Goal: Task Accomplishment & Management: Complete application form

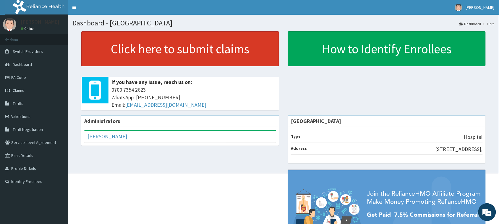
click at [230, 54] on link "Click here to submit claims" at bounding box center [180, 48] width 198 height 35
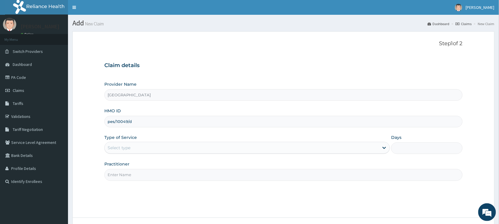
type input "pes/10049/d"
click at [168, 148] on div "Select type" at bounding box center [242, 147] width 274 height 9
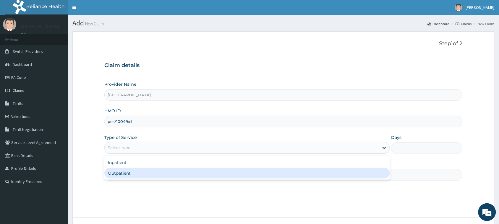
click at [139, 175] on div "Outpatient" at bounding box center [246, 173] width 285 height 11
type input "1"
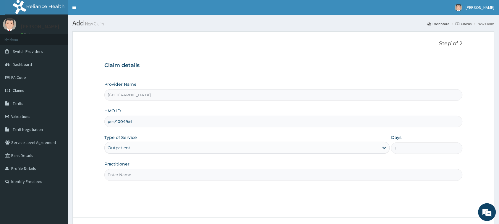
click at [139, 175] on input "Practitioner" at bounding box center [283, 175] width 358 height 12
type input "[PERSON_NAME]"
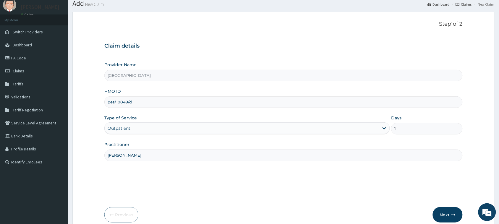
scroll to position [47, 0]
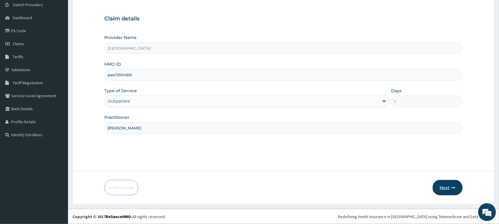
click at [441, 188] on button "Next" at bounding box center [448, 187] width 30 height 15
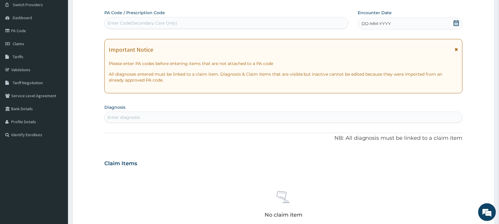
click at [454, 24] on icon at bounding box center [456, 23] width 6 height 6
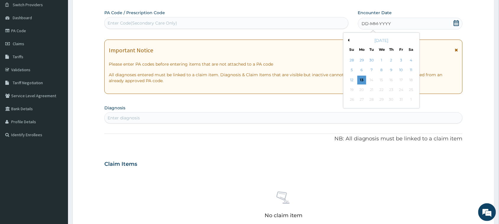
click at [347, 39] on button "Previous Month" at bounding box center [347, 40] width 3 height 3
click at [383, 92] on div "24" at bounding box center [381, 89] width 9 height 9
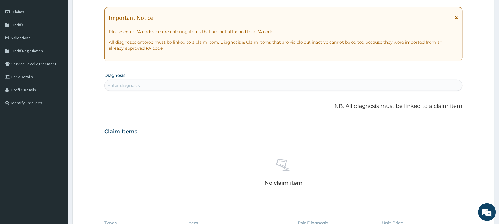
scroll to position [121, 0]
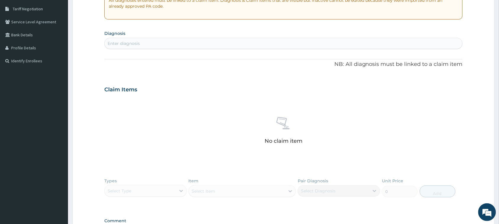
click at [209, 45] on div "Enter diagnosis" at bounding box center [283, 43] width 357 height 9
type input "cough"
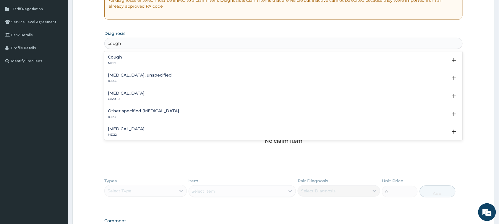
click at [135, 59] on div "Cough MD12" at bounding box center [283, 60] width 351 height 10
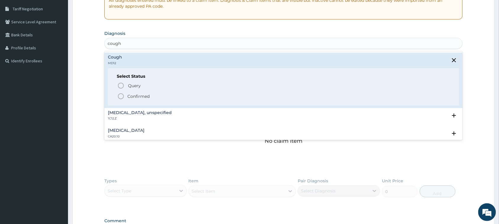
click at [134, 96] on p "Confirmed" at bounding box center [138, 96] width 22 height 6
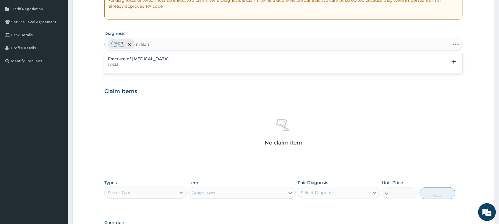
type input "malaria"
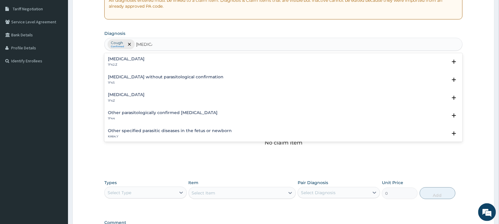
click at [127, 96] on h4 "Malaria, unspecified" at bounding box center [126, 94] width 37 height 4
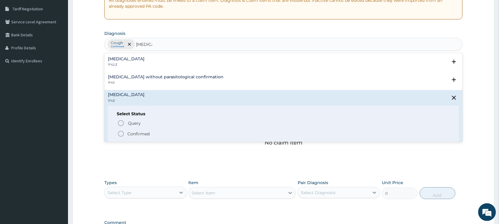
click at [136, 132] on p "Confirmed" at bounding box center [138, 134] width 22 height 6
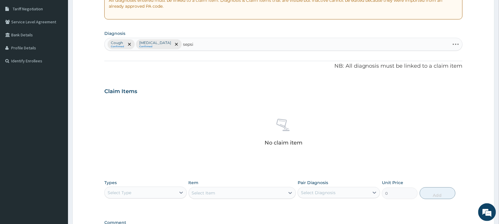
type input "sepsis"
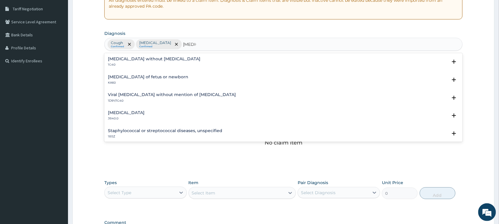
click at [140, 61] on h4 "Sepsis without septic shock" at bounding box center [154, 59] width 92 height 4
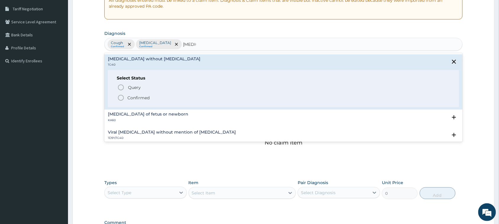
click at [133, 99] on p "Confirmed" at bounding box center [138, 98] width 22 height 6
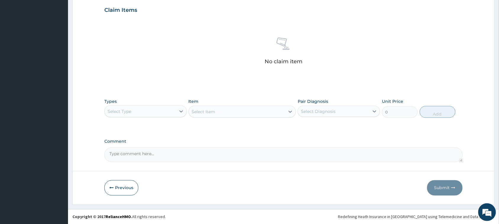
scroll to position [202, 0]
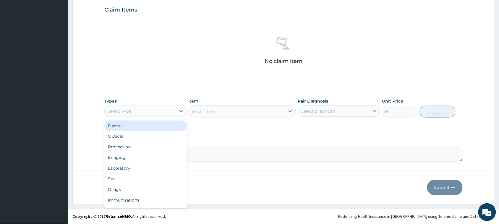
click at [156, 112] on div "Select Type" at bounding box center [140, 110] width 71 height 9
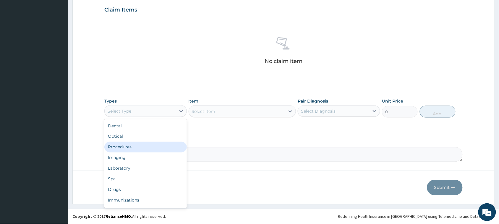
click at [144, 147] on div "Procedures" at bounding box center [145, 147] width 82 height 11
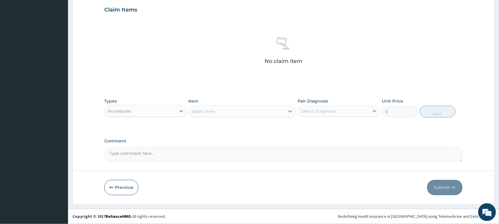
click at [219, 114] on div "Select Item" at bounding box center [237, 111] width 96 height 9
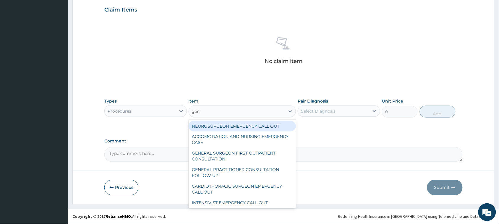
type input "gene"
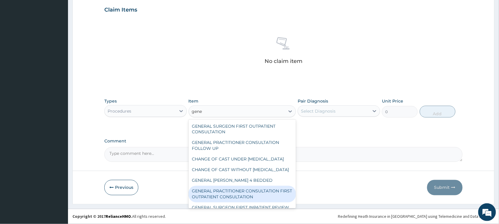
drag, startPoint x: 252, startPoint y: 201, endPoint x: 253, endPoint y: 197, distance: 4.4
click at [253, 201] on div "GENERAL PRACTITIONER CONSULTATION FIRST OUTPATIENT CONSULTATION" at bounding box center [242, 194] width 108 height 17
type input "3795"
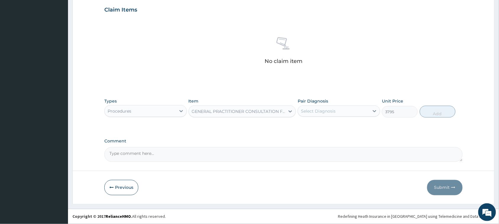
drag, startPoint x: 327, startPoint y: 111, endPoint x: 327, endPoint y: 115, distance: 3.8
click at [327, 115] on div "Select Diagnosis" at bounding box center [333, 110] width 71 height 9
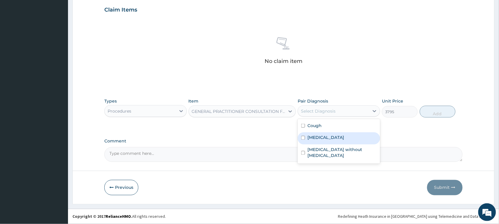
drag, startPoint x: 329, startPoint y: 138, endPoint x: 330, endPoint y: 151, distance: 13.0
click at [329, 138] on label "Malaria, unspecified" at bounding box center [325, 138] width 37 height 6
checkbox input "true"
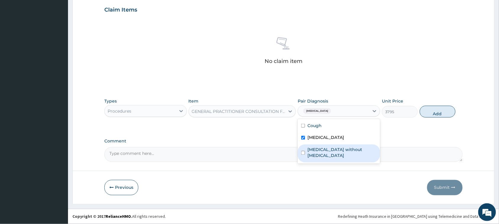
drag, startPoint x: 330, startPoint y: 151, endPoint x: 336, endPoint y: 124, distance: 27.5
click at [330, 151] on label "Sepsis without septic shock" at bounding box center [341, 153] width 69 height 12
checkbox input "true"
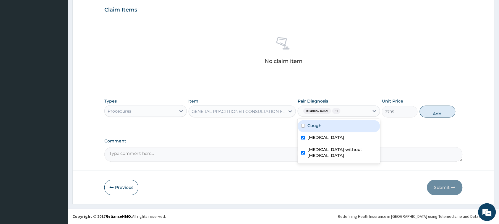
click at [336, 124] on div "Cough" at bounding box center [339, 126] width 82 height 12
checkbox input "true"
click at [428, 120] on div "Types Procedures Item GENERAL PRACTITIONER CONSULTATION FIRST OUTPATIENT CONSUL…" at bounding box center [283, 107] width 358 height 25
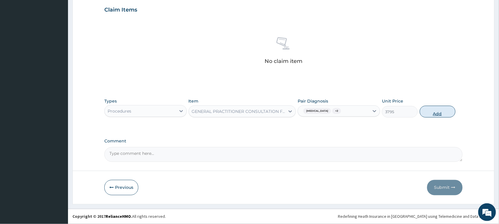
click at [430, 117] on button "Add" at bounding box center [438, 112] width 36 height 12
type input "0"
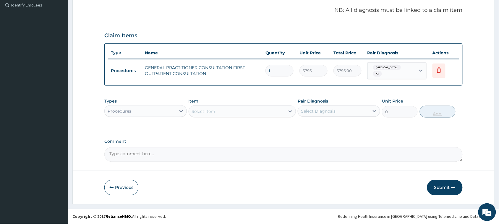
scroll to position [176, 0]
click at [233, 112] on div "Select Item" at bounding box center [237, 111] width 96 height 9
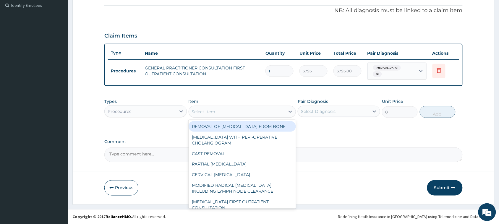
type input "g"
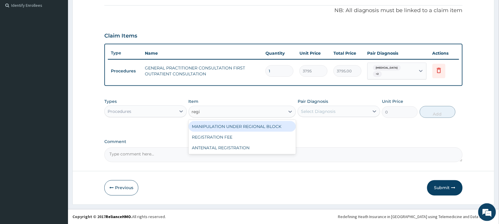
type input "regis"
drag, startPoint x: 231, startPoint y: 123, endPoint x: 234, endPoint y: 123, distance: 3.0
click at [231, 123] on div "REGISTRATION FEE" at bounding box center [242, 126] width 108 height 11
type input "2164.741712362911"
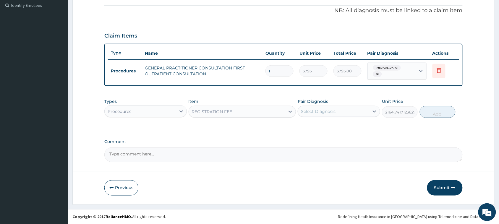
drag, startPoint x: 332, startPoint y: 106, endPoint x: 333, endPoint y: 112, distance: 5.4
click at [332, 107] on div "Select Diagnosis" at bounding box center [333, 111] width 71 height 9
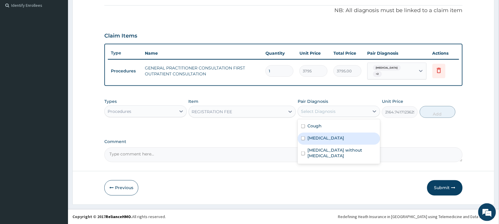
click at [335, 134] on div "Malaria, unspecified" at bounding box center [339, 139] width 82 height 12
checkbox input "true"
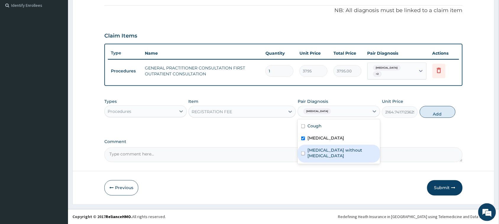
click at [337, 148] on label "Sepsis without septic shock" at bounding box center [341, 153] width 69 height 12
checkbox input "true"
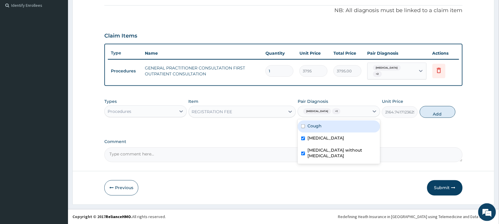
click at [340, 130] on div "Cough" at bounding box center [339, 127] width 82 height 12
checkbox input "true"
click at [433, 114] on button "Add" at bounding box center [438, 112] width 36 height 12
type input "0"
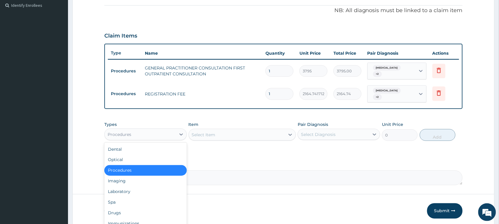
click at [152, 134] on div "Procedures" at bounding box center [140, 134] width 71 height 9
click at [131, 191] on div "Laboratory" at bounding box center [145, 191] width 82 height 11
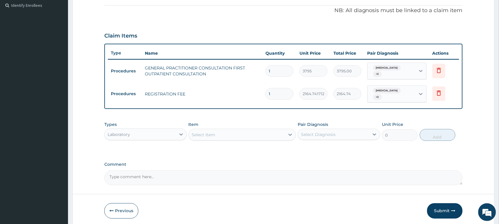
click at [358, 192] on form "Step 2 of 2 PA Code / Prescription Code Enter Code(Secondary Care Only) Encount…" at bounding box center [283, 41] width 422 height 372
click at [262, 136] on div "Select Item" at bounding box center [237, 134] width 96 height 9
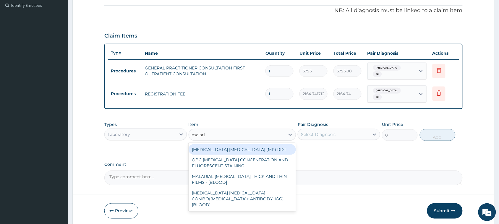
type input "malaria"
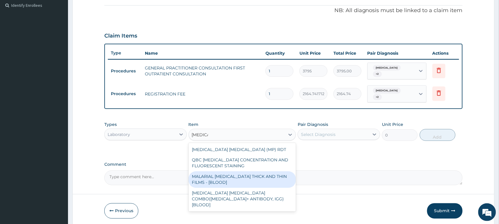
click at [234, 178] on div "MALARIAL PARASITE THICK AND THIN FILMS - [BLOOD]" at bounding box center [242, 179] width 108 height 17
type input "1725"
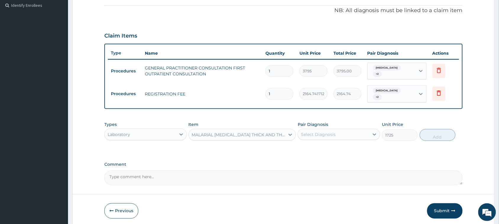
click at [349, 139] on div "Select Diagnosis" at bounding box center [339, 134] width 82 height 11
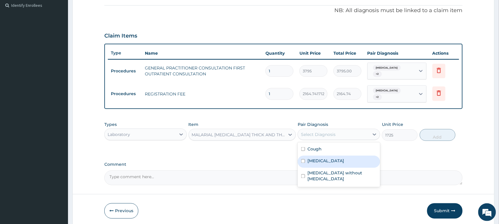
drag, startPoint x: 343, startPoint y: 159, endPoint x: 345, endPoint y: 166, distance: 7.6
click at [344, 166] on div "Malaria, unspecified" at bounding box center [339, 162] width 82 height 12
checkbox input "true"
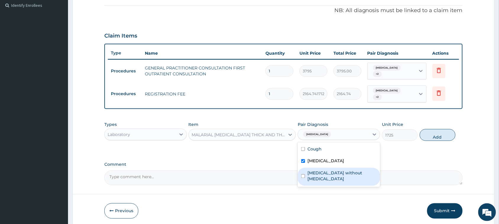
click at [343, 170] on label "Sepsis without septic shock" at bounding box center [341, 176] width 69 height 12
click at [367, 172] on div "Sepsis without septic shock" at bounding box center [339, 177] width 82 height 18
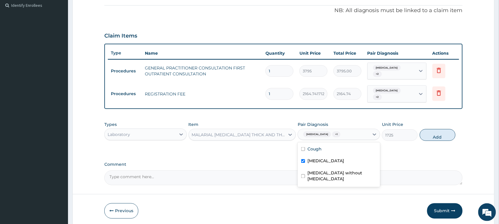
checkbox input "false"
click at [434, 132] on button "Add" at bounding box center [438, 135] width 36 height 12
type input "0"
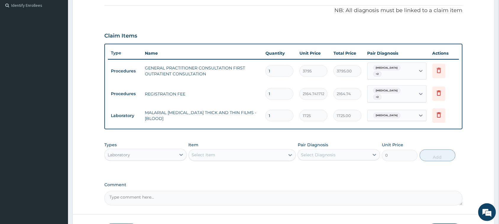
click at [214, 157] on div "Select Item" at bounding box center [204, 155] width 24 height 6
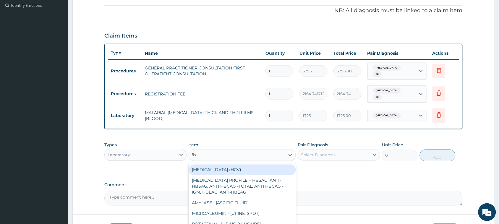
type input "fbc"
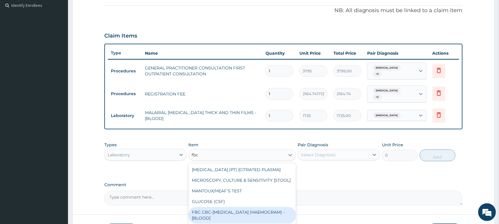
click at [262, 220] on div "FBC CBC-COMPLETE BLOOD COUNT (HAEMOGRAM) - [BLOOD]" at bounding box center [242, 215] width 108 height 17
type input "4600"
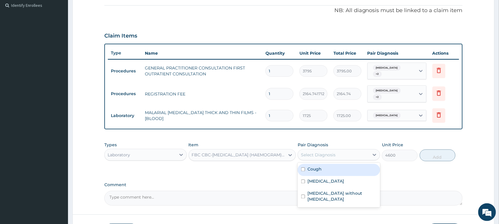
click at [319, 153] on div "Select Diagnosis" at bounding box center [318, 155] width 35 height 6
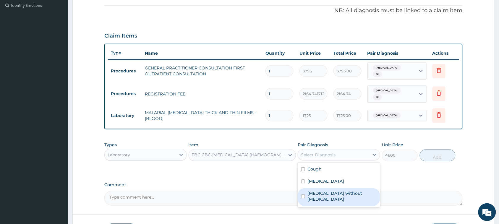
click at [336, 191] on label "Sepsis without septic shock" at bounding box center [341, 197] width 69 height 12
checkbox input "true"
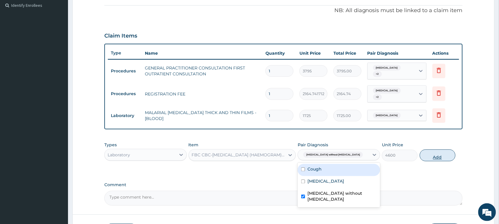
click at [437, 158] on button "Add" at bounding box center [438, 155] width 36 height 12
type input "0"
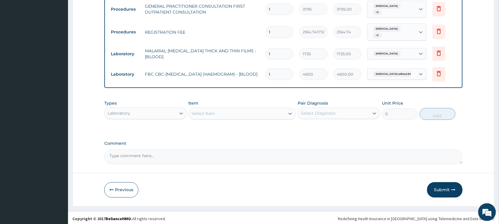
scroll to position [240, 0]
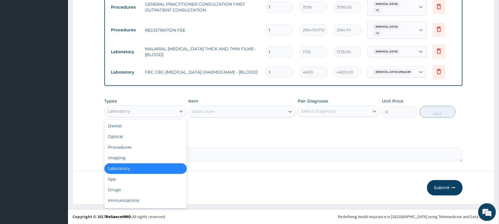
click at [142, 112] on div "Laboratory" at bounding box center [140, 111] width 71 height 9
click at [131, 189] on div "Drugs" at bounding box center [145, 190] width 82 height 11
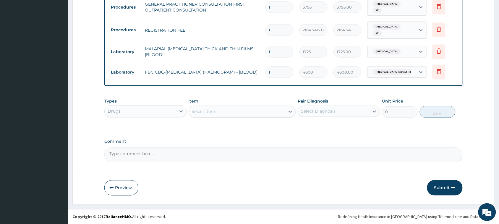
click at [221, 115] on div "Select Item" at bounding box center [237, 111] width 96 height 9
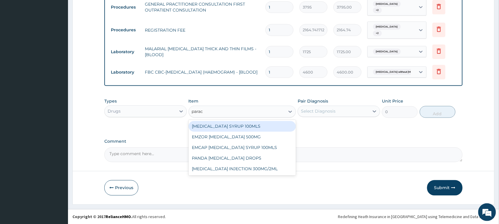
type input "parace"
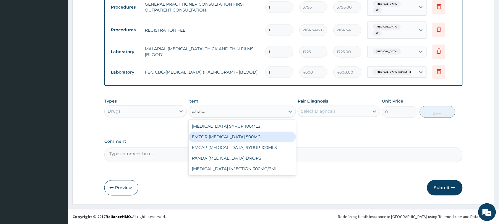
click at [245, 136] on div "EMZOR PARACETAMOL 500MG" at bounding box center [242, 137] width 108 height 11
type input "25.3"
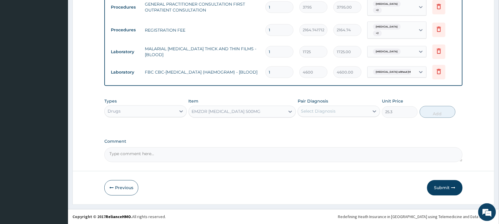
click at [327, 109] on div "Select Diagnosis" at bounding box center [318, 111] width 35 height 6
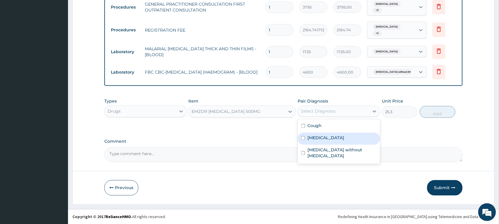
click at [328, 141] on div "Malaria, unspecified" at bounding box center [339, 139] width 82 height 12
checkbox input "true"
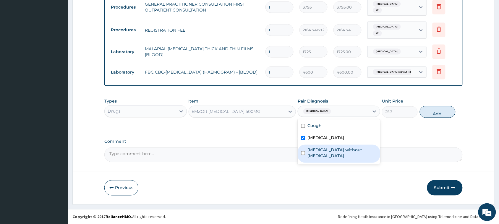
click at [329, 153] on div "Sepsis without septic shock" at bounding box center [339, 154] width 82 height 18
checkbox input "true"
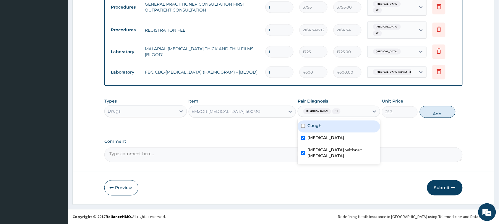
drag, startPoint x: 333, startPoint y: 126, endPoint x: 376, endPoint y: 120, distance: 43.0
click at [334, 126] on div "Cough" at bounding box center [339, 127] width 82 height 12
checkbox input "true"
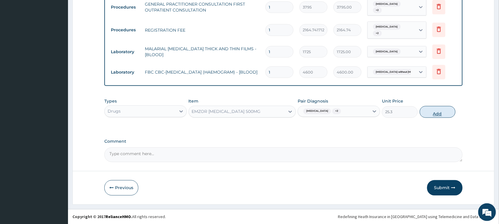
click at [436, 115] on button "Add" at bounding box center [438, 112] width 36 height 12
type input "0"
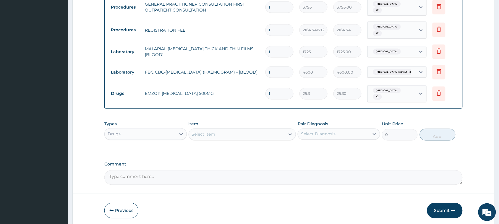
type input "18"
type input "455.40"
type input "18"
click at [214, 135] on div "Select Item" at bounding box center [204, 134] width 24 height 6
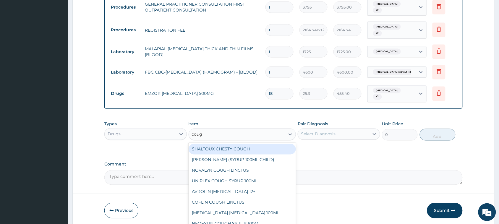
type input "cough"
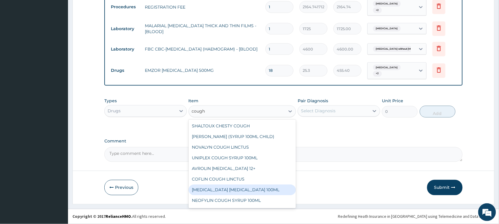
scroll to position [52, 0]
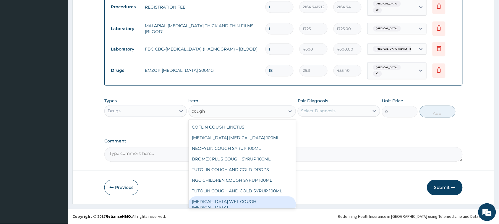
click at [228, 203] on div "BENYLIN WET COUGH MENTHOL" at bounding box center [242, 204] width 108 height 17
type input "1897.5"
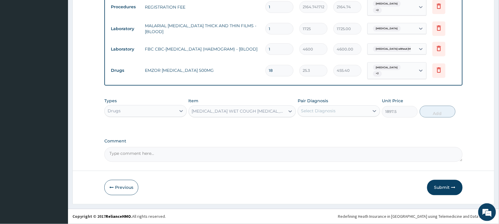
click at [334, 116] on div "Select Diagnosis" at bounding box center [333, 110] width 71 height 9
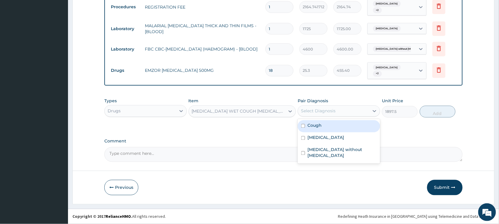
click at [331, 125] on div "Cough" at bounding box center [339, 126] width 82 height 12
checkbox input "true"
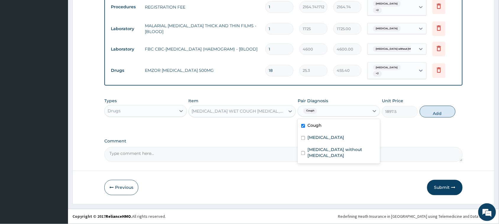
drag, startPoint x: 442, startPoint y: 114, endPoint x: 377, endPoint y: 112, distance: 65.3
click at [442, 114] on button "Add" at bounding box center [438, 112] width 36 height 12
type input "0"
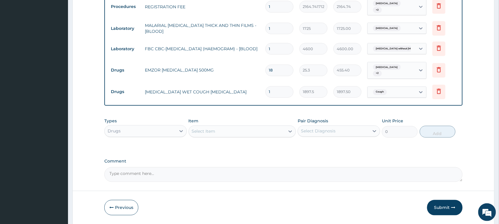
click at [209, 133] on div "Select Item" at bounding box center [204, 132] width 24 height 6
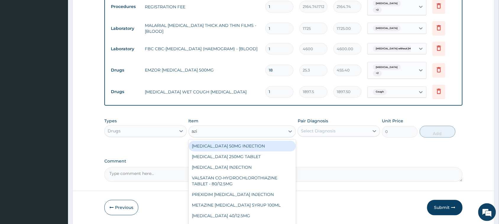
type input "azit"
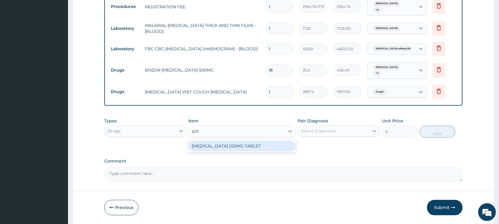
click at [230, 145] on div "AZITHROMYCIN 250MG TABLET" at bounding box center [242, 146] width 108 height 11
type input "189.75"
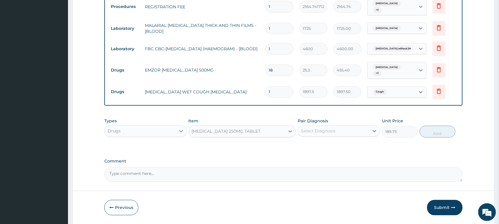
click at [319, 129] on div "Select Diagnosis" at bounding box center [318, 131] width 35 height 6
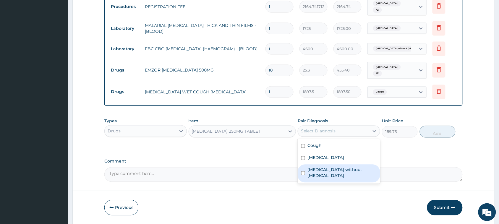
click at [324, 172] on label "Sepsis without septic shock" at bounding box center [341, 173] width 69 height 12
checkbox input "true"
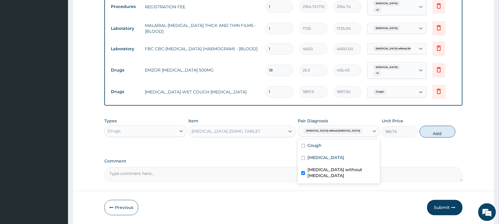
click at [441, 129] on button "Add" at bounding box center [438, 132] width 36 height 12
type input "0"
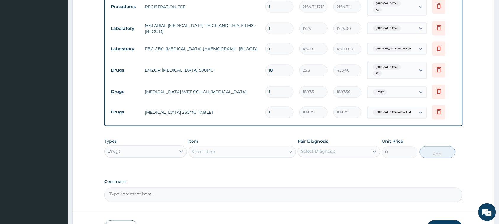
type input "10"
type input "1897.50"
type input "10"
click at [203, 154] on div "Select Item" at bounding box center [204, 152] width 24 height 6
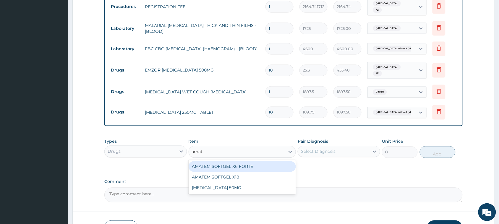
type input "amate"
click at [242, 167] on div "AMATEM SOFTGEL X6 FORTE" at bounding box center [242, 166] width 108 height 11
type input "506"
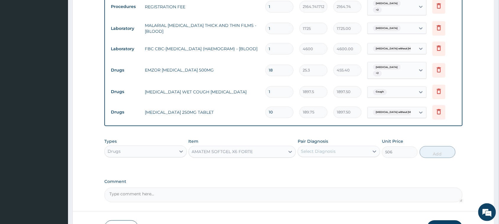
drag, startPoint x: 319, startPoint y: 155, endPoint x: 320, endPoint y: 158, distance: 3.3
click at [319, 156] on div "Select Diagnosis" at bounding box center [333, 151] width 71 height 9
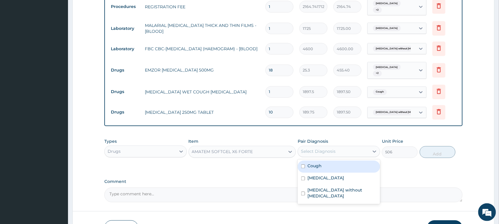
click at [321, 172] on div "Cough" at bounding box center [339, 167] width 82 height 12
checkbox input "true"
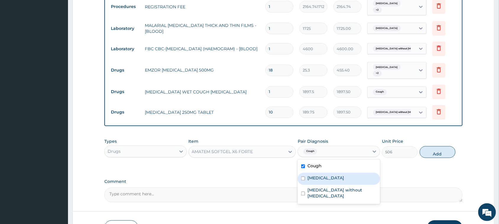
click at [321, 179] on label "Malaria, unspecified" at bounding box center [325, 178] width 37 height 6
checkbox input "true"
click at [325, 165] on div "Cough" at bounding box center [339, 167] width 82 height 12
checkbox input "false"
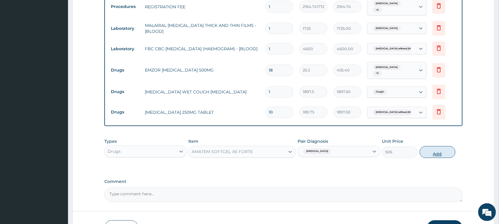
click at [441, 154] on button "Add" at bounding box center [438, 152] width 36 height 12
type input "0"
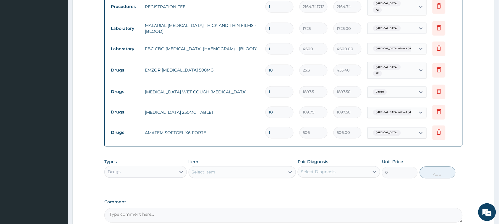
click at [215, 174] on div "Select Item" at bounding box center [204, 172] width 24 height 6
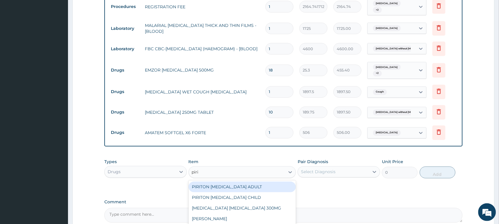
type input "pirit"
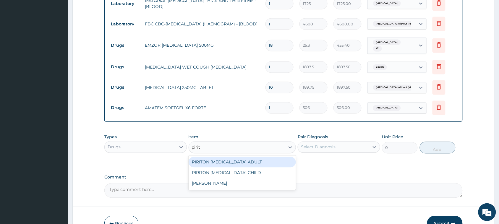
scroll to position [300, 0]
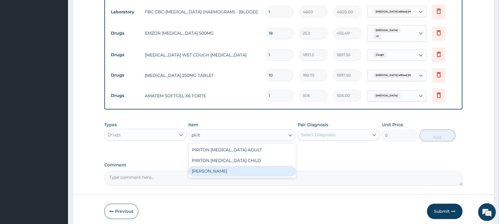
click at [231, 169] on div "PIRITON TAB EVANS" at bounding box center [242, 171] width 108 height 11
type input "25.3"
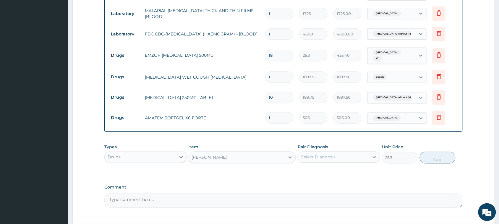
scroll to position [263, 0]
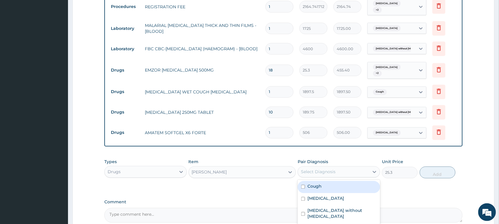
click at [310, 170] on div "Select Diagnosis" at bounding box center [318, 172] width 35 height 6
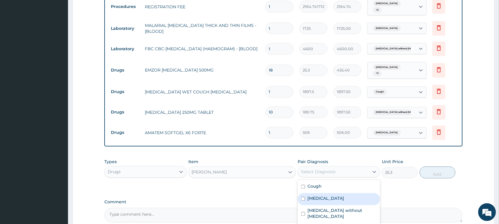
click at [318, 196] on label "Malaria, unspecified" at bounding box center [325, 199] width 37 height 6
checkbox input "true"
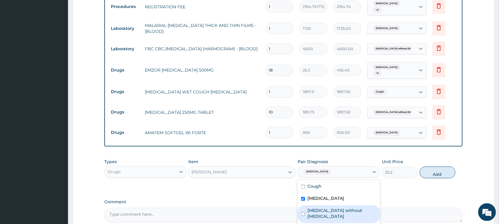
click at [323, 210] on label "Sepsis without septic shock" at bounding box center [341, 214] width 69 height 12
checkbox input "true"
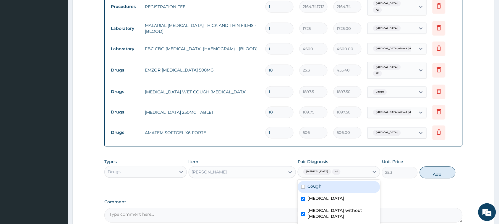
click at [324, 187] on div "Cough" at bounding box center [339, 187] width 82 height 12
checkbox input "true"
click at [435, 172] on button "Add" at bounding box center [438, 173] width 36 height 12
type input "0"
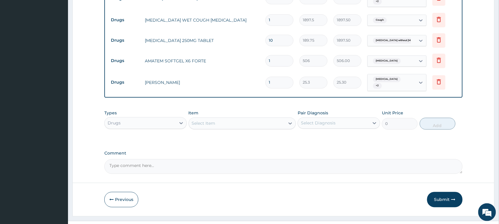
scroll to position [337, 0]
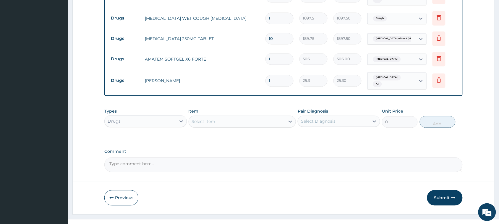
click at [215, 125] on div "Select Item" at bounding box center [237, 121] width 96 height 9
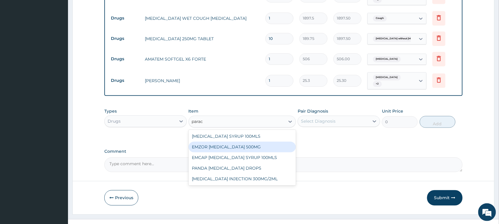
type input "parac"
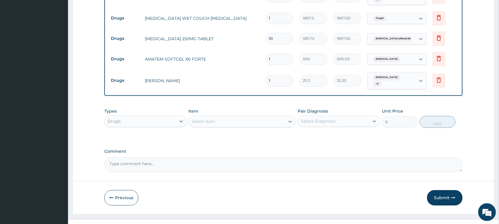
drag, startPoint x: 275, startPoint y: 58, endPoint x: 255, endPoint y: 64, distance: 21.4
click at [256, 64] on tr "Drugs AMATEM SOFTGEL X6 FORTE 1 506 506.00 Malaria, unspecified Delete" at bounding box center [283, 59] width 351 height 20
type input "6"
type input "3036.00"
type input "6"
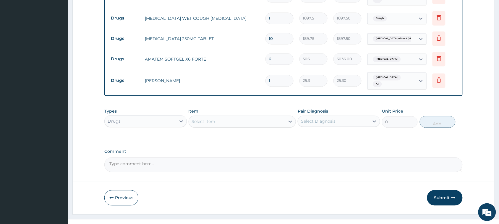
drag, startPoint x: 286, startPoint y: 82, endPoint x: 247, endPoint y: 89, distance: 39.8
click at [247, 89] on tr "Drugs PIRITON TAB EVANS 1 25.3 25.30 Malaria, unspecified + 2 Delete" at bounding box center [283, 80] width 351 height 23
type input "5"
type input "126.50"
type input "5"
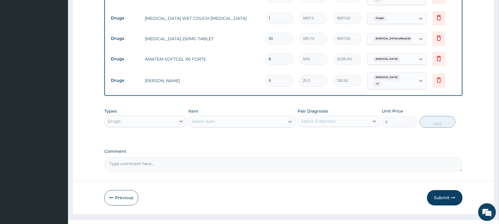
click at [241, 121] on div "Select Item" at bounding box center [237, 121] width 96 height 9
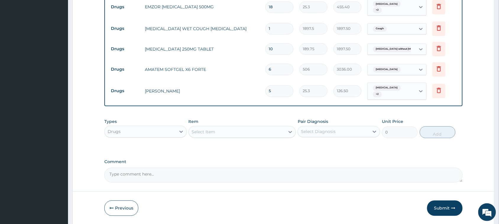
scroll to position [347, 0]
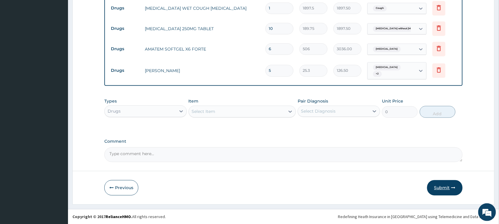
click at [440, 188] on button "Submit" at bounding box center [444, 187] width 35 height 15
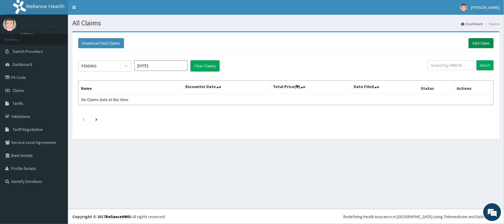
click at [485, 46] on link "Add Claim" at bounding box center [481, 43] width 25 height 10
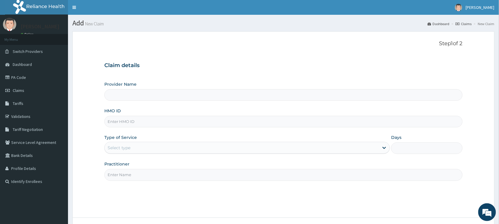
type input "[GEOGRAPHIC_DATA]"
click at [144, 122] on input "HMO ID" at bounding box center [283, 122] width 358 height 12
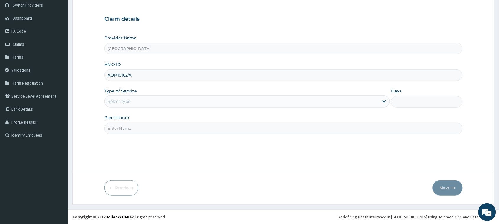
scroll to position [47, 0]
type input "AOF/10162/A"
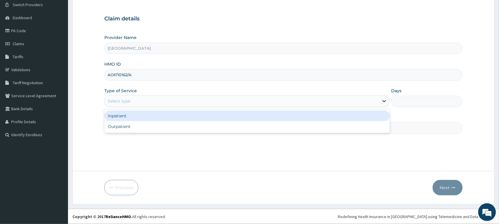
click at [203, 102] on div "Select type" at bounding box center [242, 100] width 274 height 9
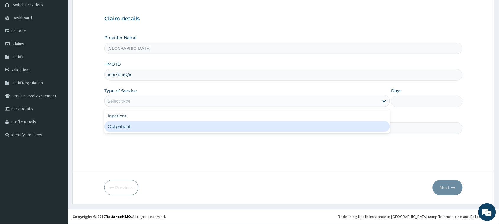
click at [178, 127] on div "Outpatient" at bounding box center [246, 126] width 285 height 11
type input "1"
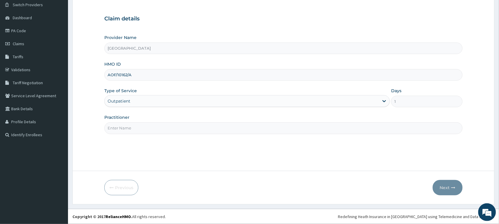
click at [225, 127] on input "Practitioner" at bounding box center [283, 128] width 358 height 12
type input "[PERSON_NAME]"
click at [445, 186] on button "Next" at bounding box center [448, 187] width 30 height 15
